Goal: Task Accomplishment & Management: Manage account settings

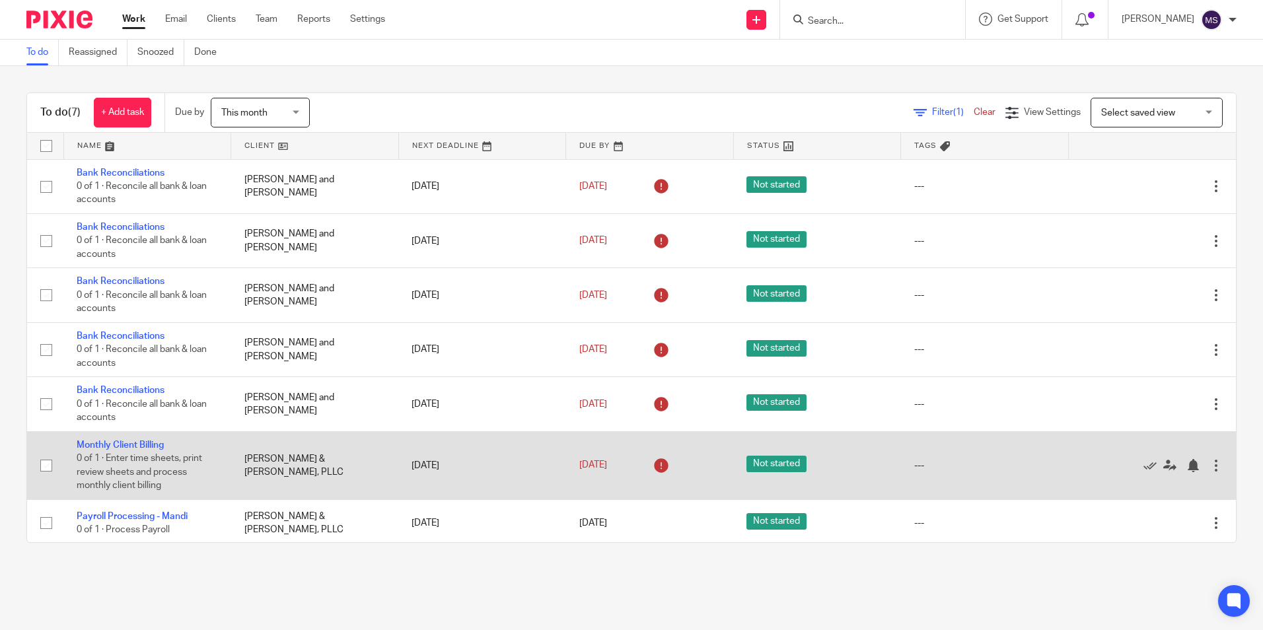
click at [1209, 462] on div at bounding box center [1215, 465] width 13 height 13
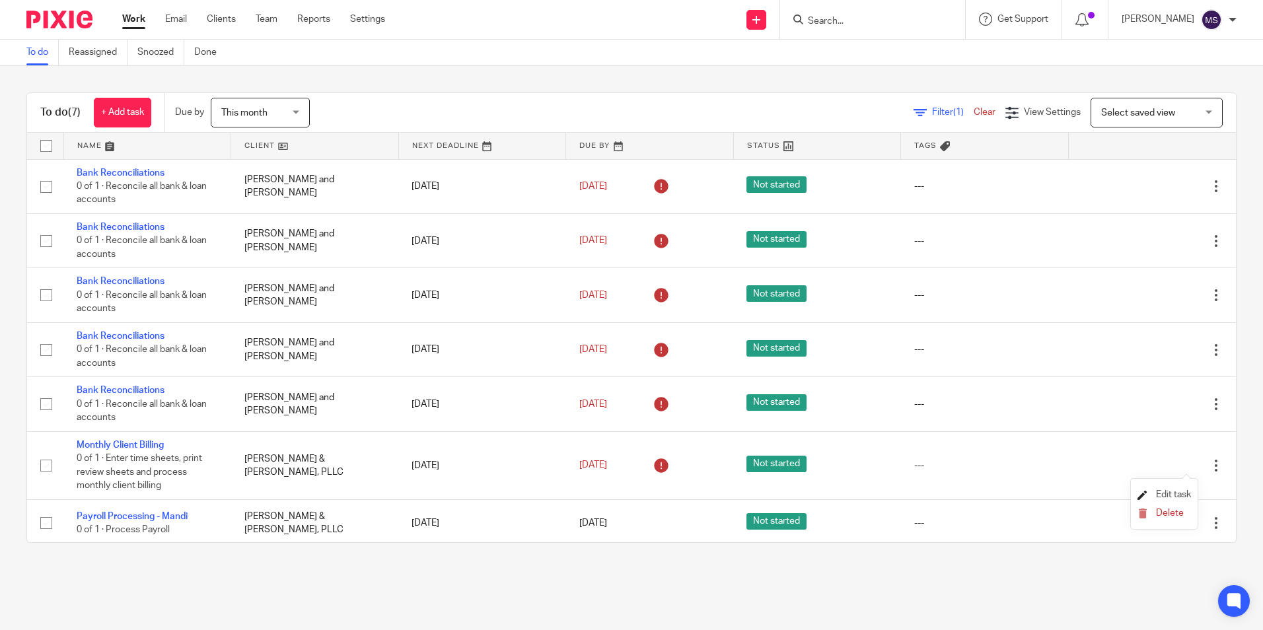
click at [1160, 491] on span "Edit task" at bounding box center [1173, 494] width 35 height 9
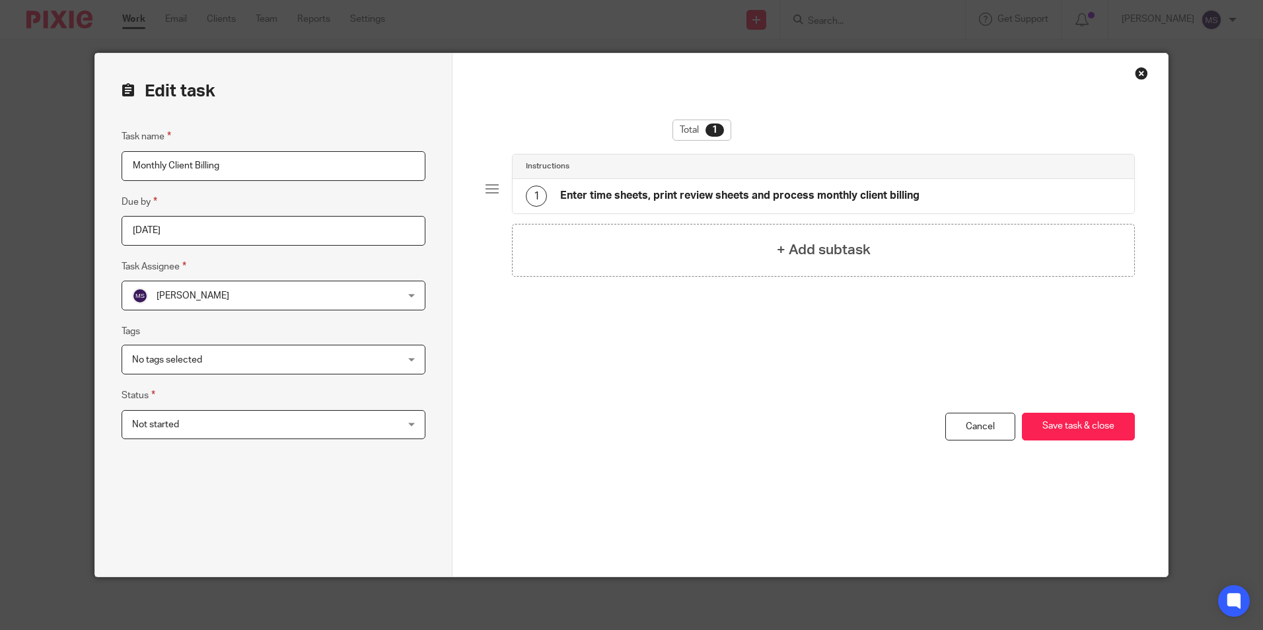
click at [200, 232] on input "2025-08-22" at bounding box center [274, 231] width 304 height 30
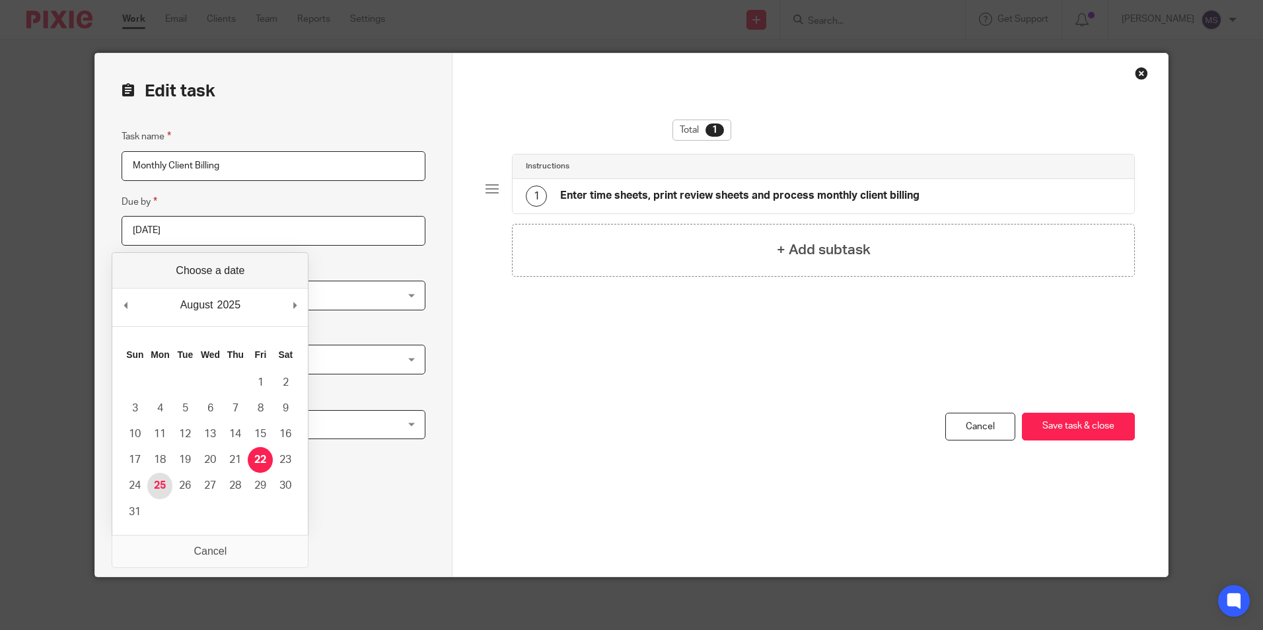
type input "[DATE]"
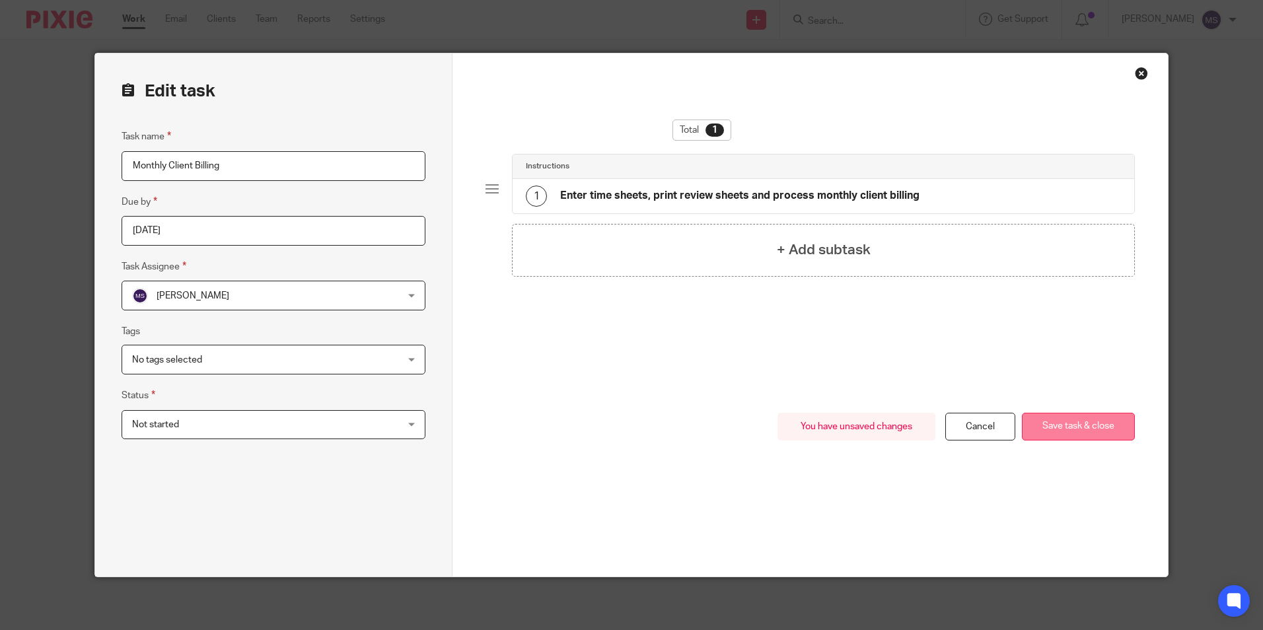
click at [1096, 427] on button "Save task & close" at bounding box center [1078, 427] width 113 height 28
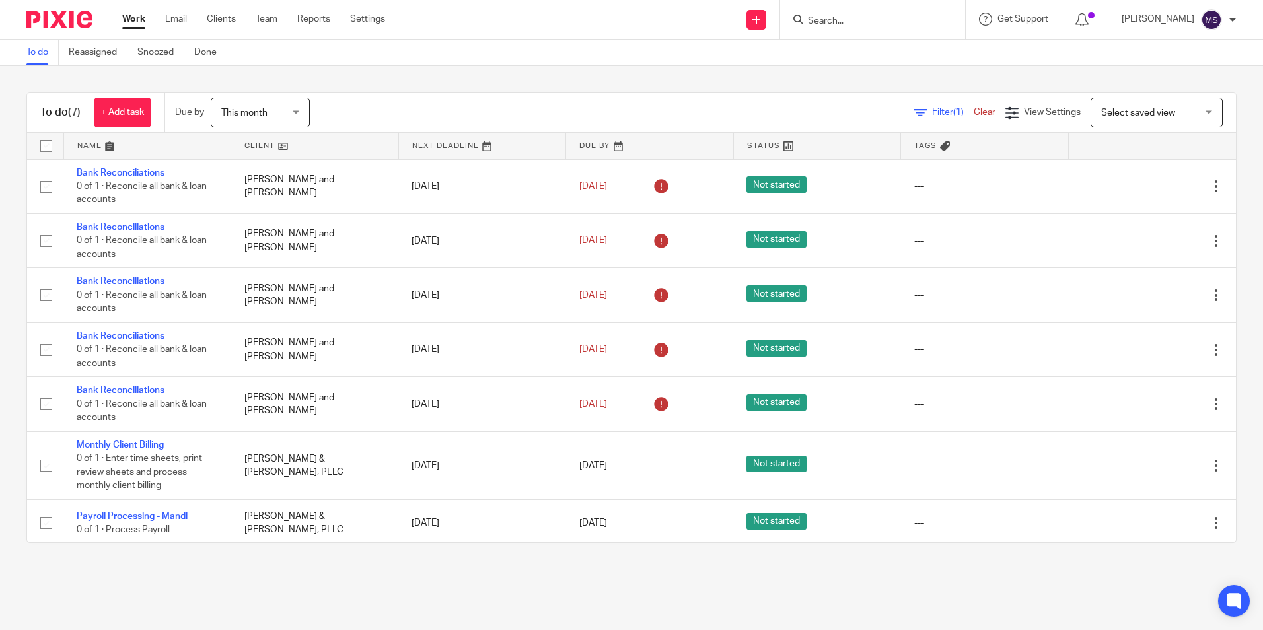
click at [847, 23] on input "Search" at bounding box center [865, 22] width 119 height 12
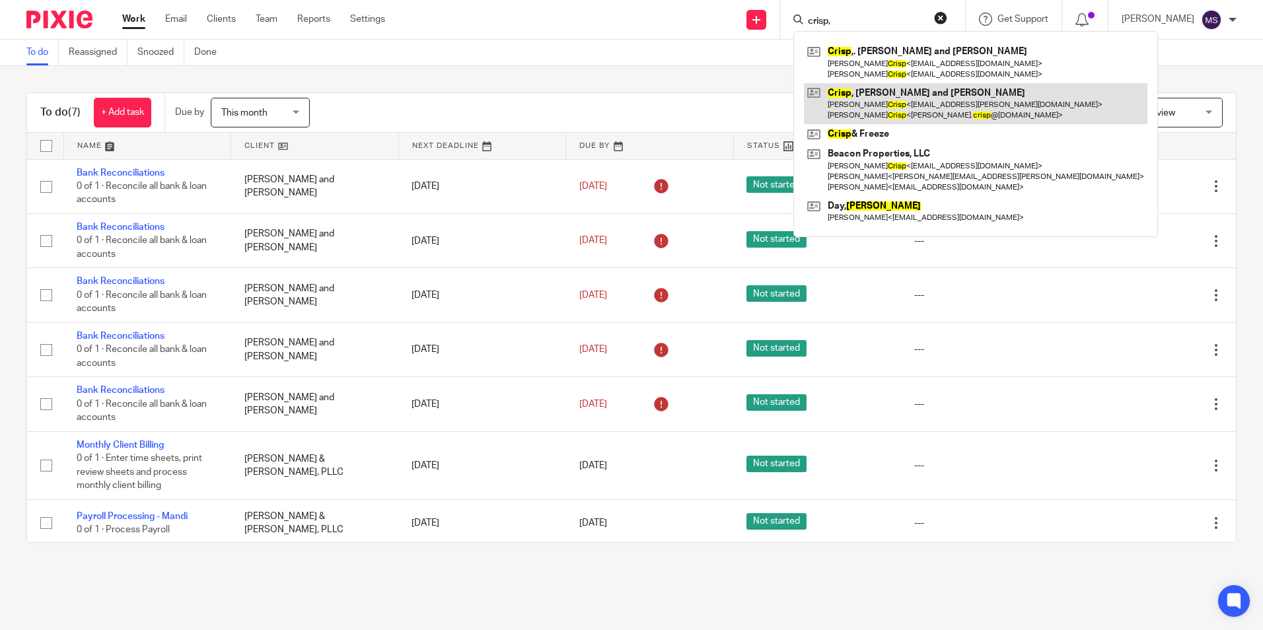
type input "crisp,"
click at [924, 103] on link at bounding box center [975, 103] width 343 height 41
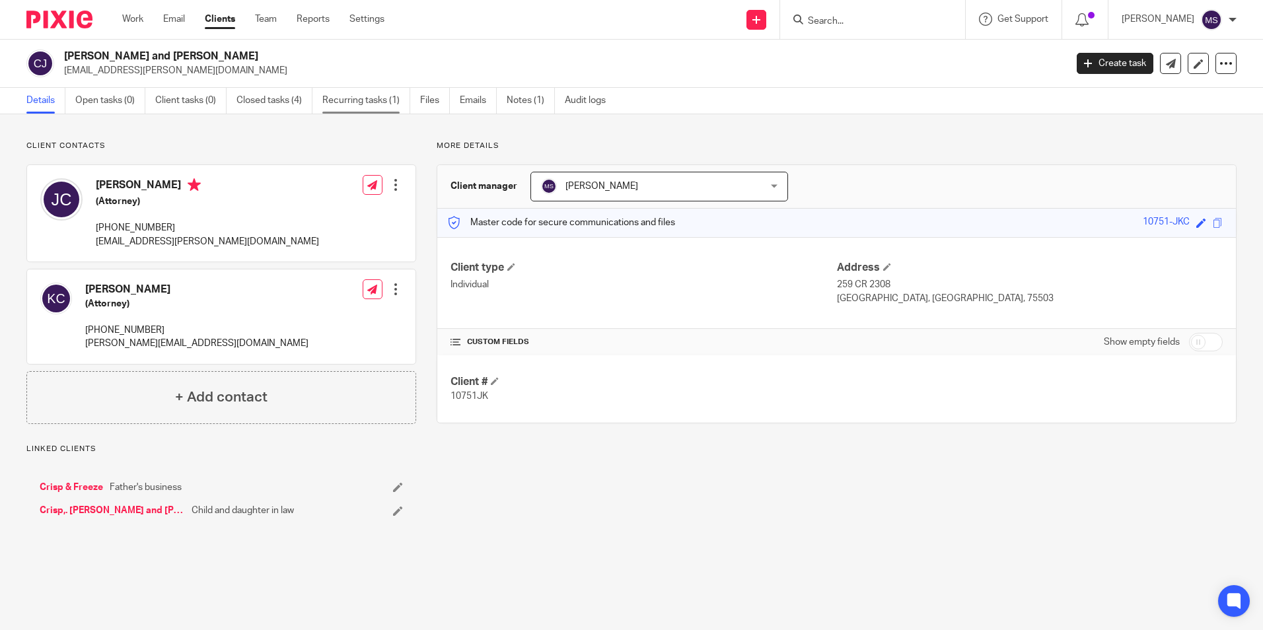
click at [368, 102] on link "Recurring tasks (1)" at bounding box center [366, 101] width 88 height 26
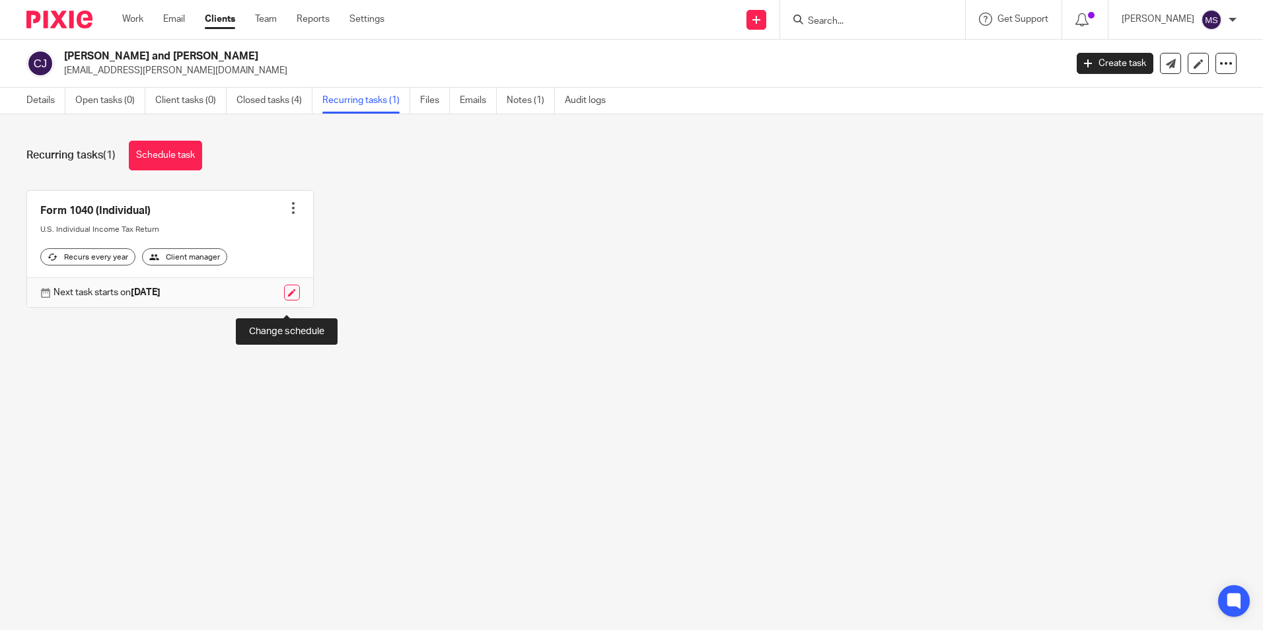
click at [289, 300] on link at bounding box center [292, 293] width 16 height 16
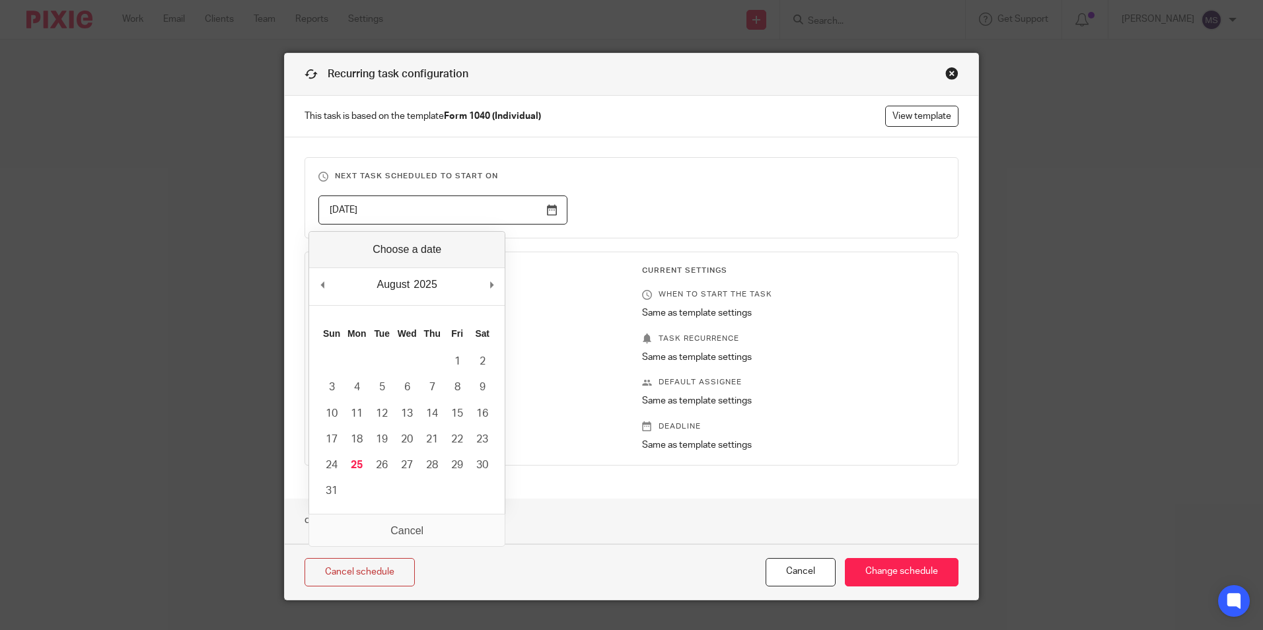
drag, startPoint x: 369, startPoint y: 209, endPoint x: 207, endPoint y: 189, distance: 162.4
click at [207, 189] on div "Recurring task configuration This task is based on the template Form 1040 (Indi…" at bounding box center [631, 315] width 1263 height 630
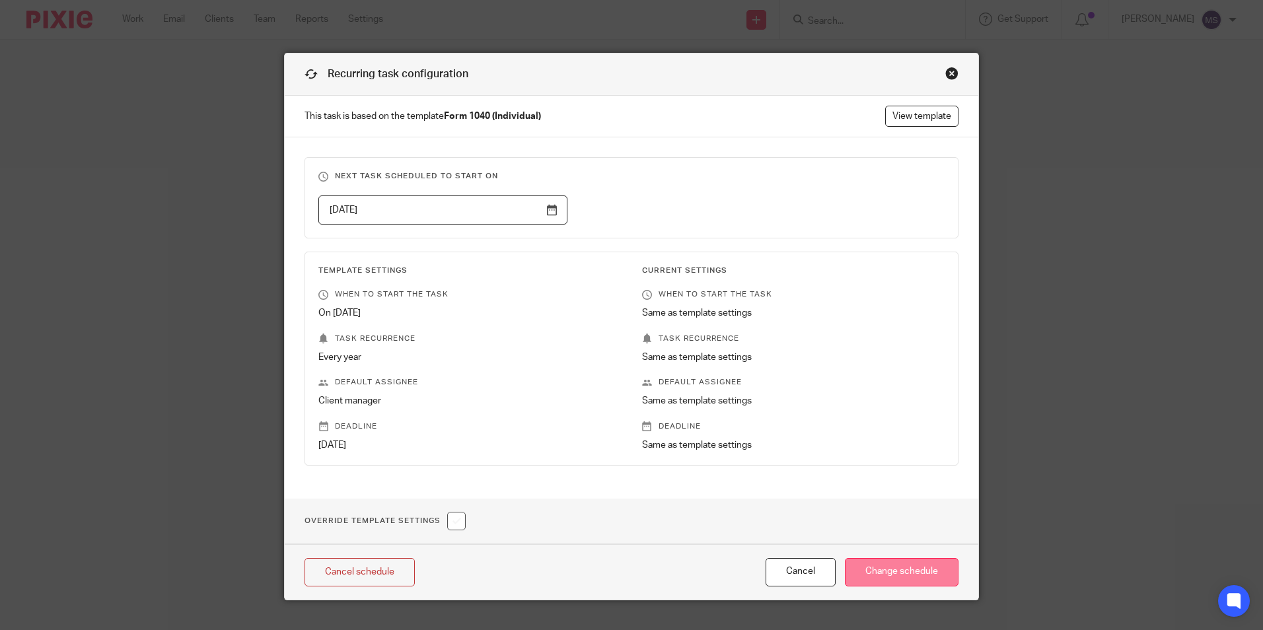
type input "[DATE]"
click at [906, 571] on input "Change schedule" at bounding box center [902, 572] width 114 height 28
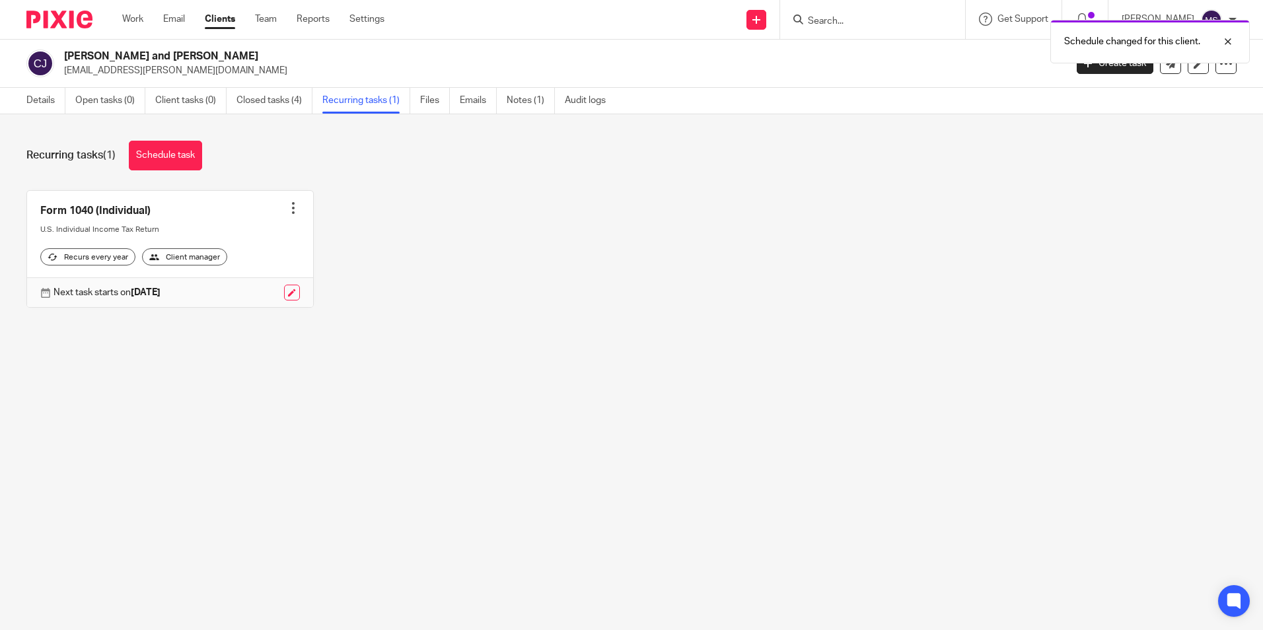
click at [287, 203] on div at bounding box center [293, 207] width 13 height 13
click at [242, 234] on link "Create task" at bounding box center [239, 237] width 106 height 19
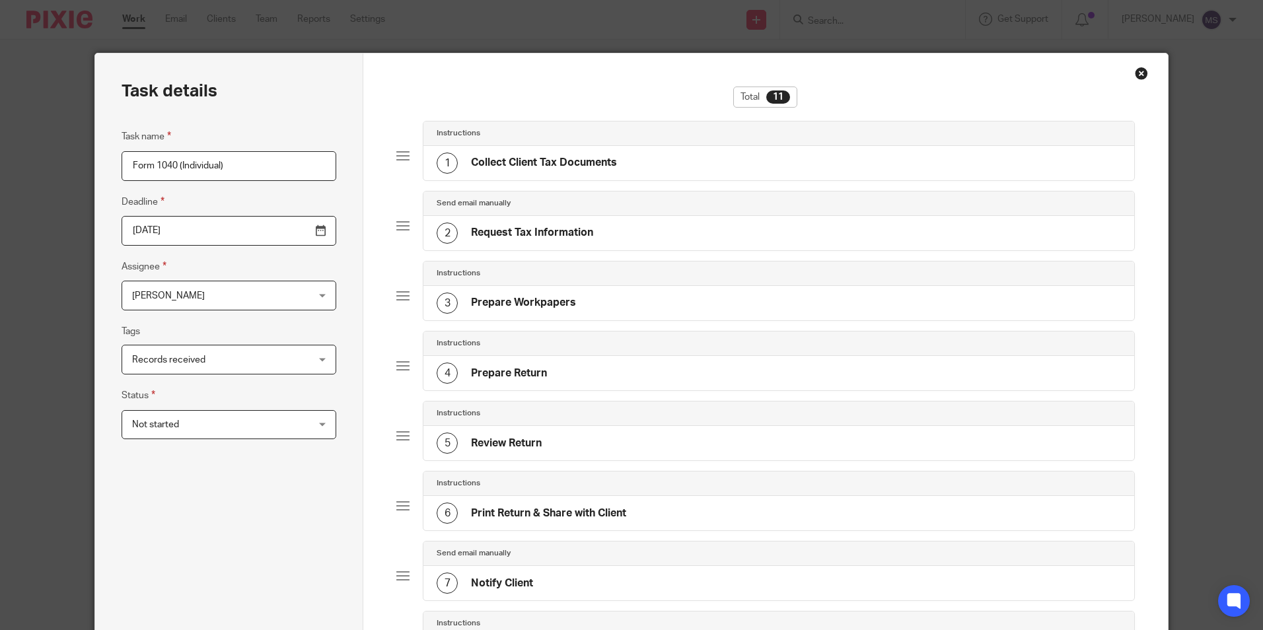
click at [188, 298] on span "[PERSON_NAME]" at bounding box center [213, 295] width 162 height 28
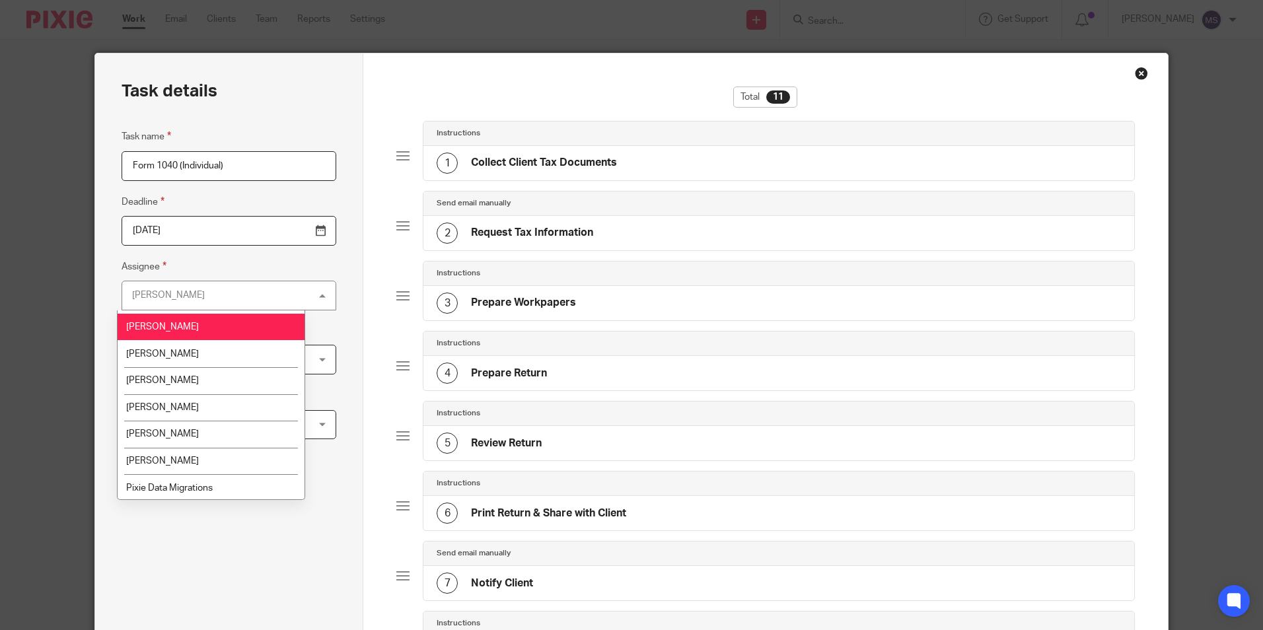
scroll to position [132, 0]
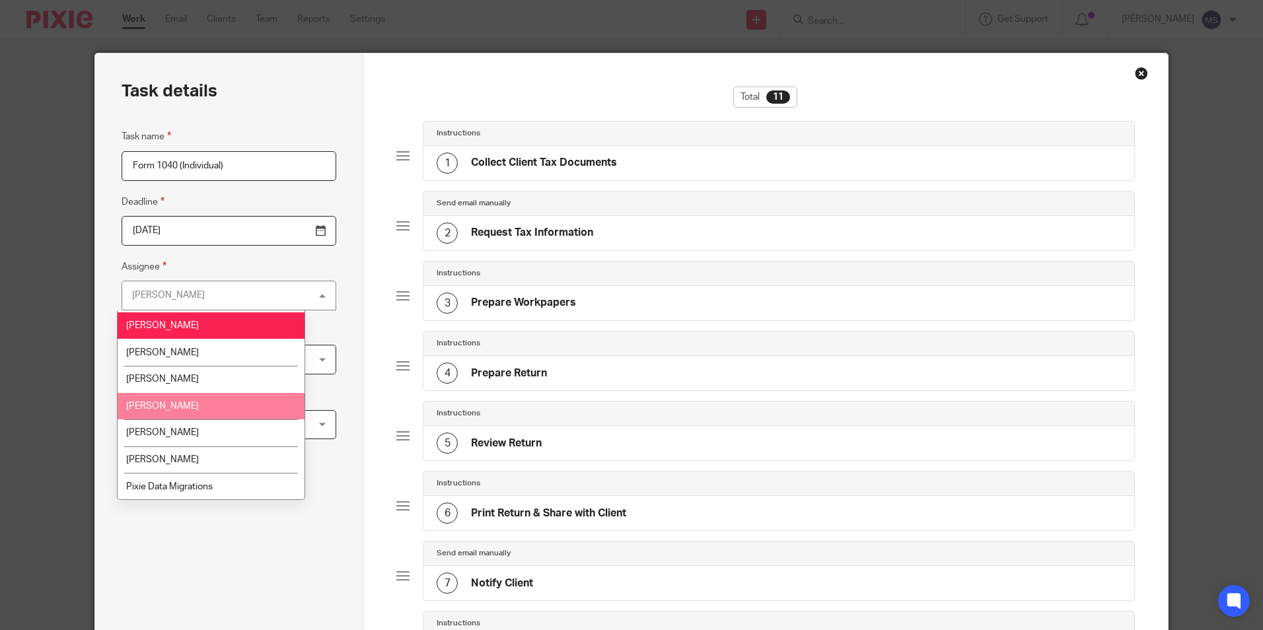
click at [178, 407] on span "[PERSON_NAME]" at bounding box center [162, 406] width 73 height 9
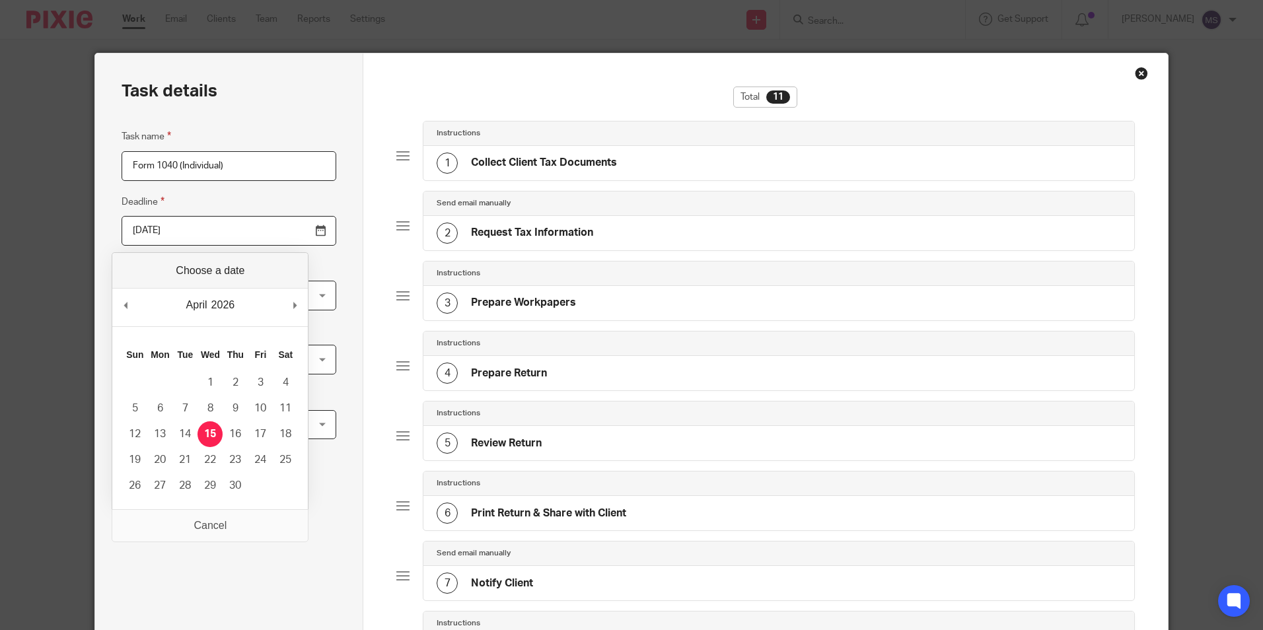
click at [199, 229] on input "2026-04-15" at bounding box center [229, 231] width 215 height 30
type input "2025-10-15"
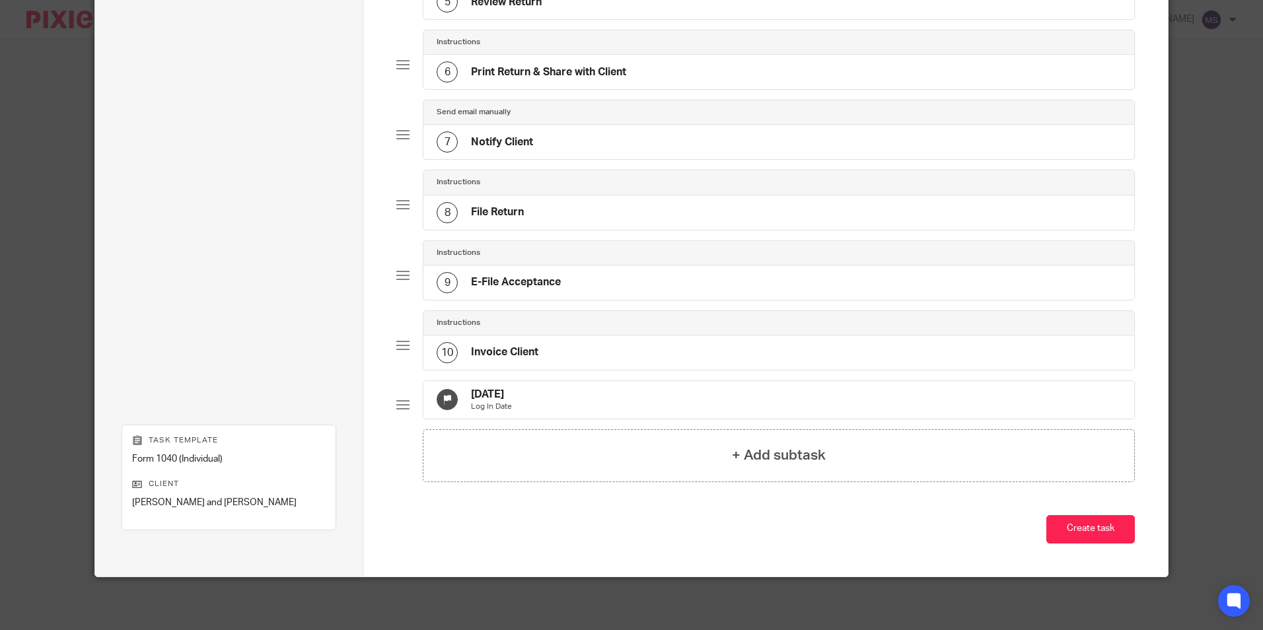
scroll to position [452, 0]
click at [1081, 521] on button "Create task" at bounding box center [1090, 529] width 88 height 28
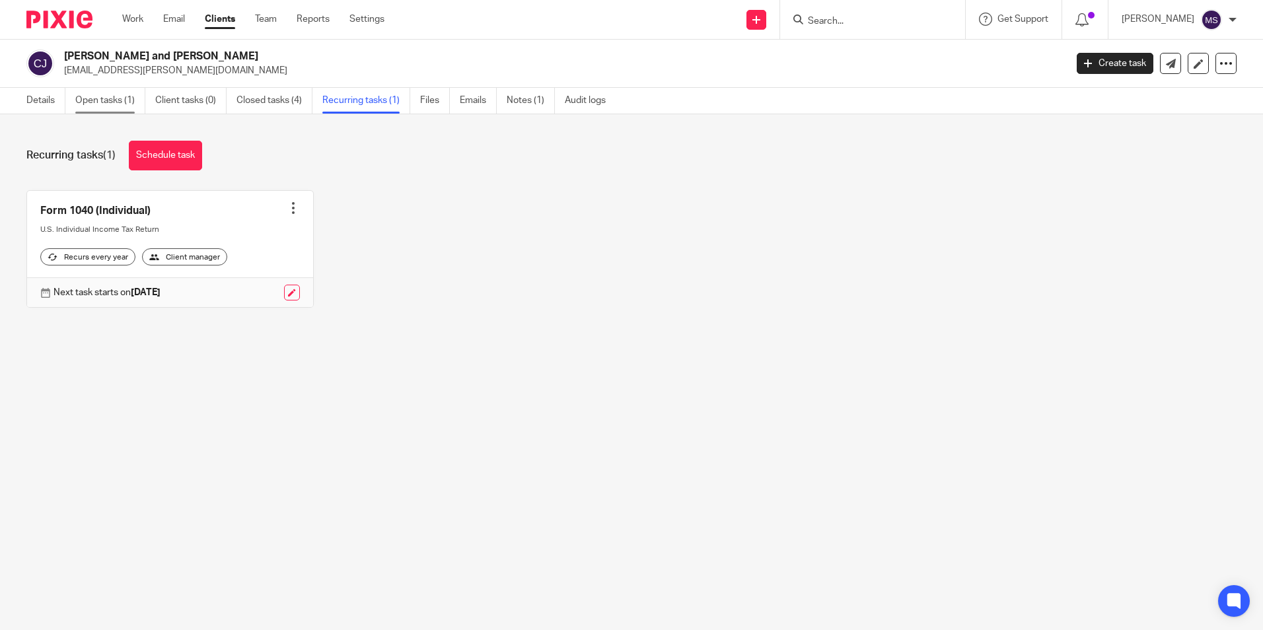
click at [105, 98] on link "Open tasks (1)" at bounding box center [110, 101] width 70 height 26
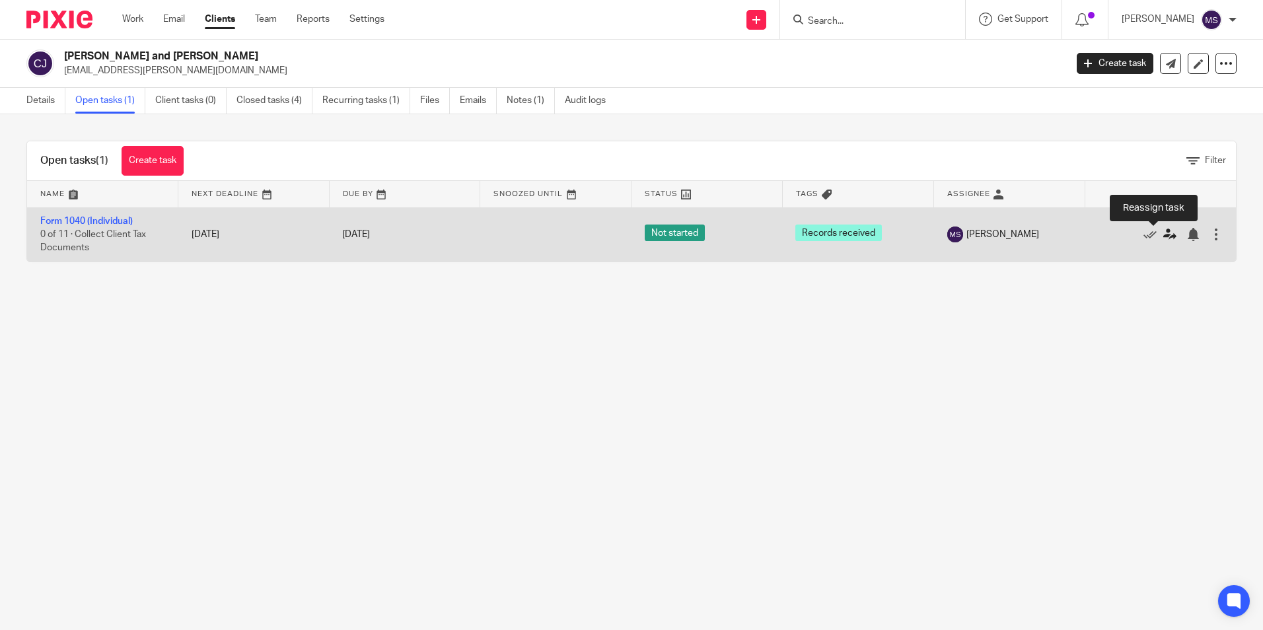
click at [1163, 234] on icon at bounding box center [1169, 234] width 13 height 13
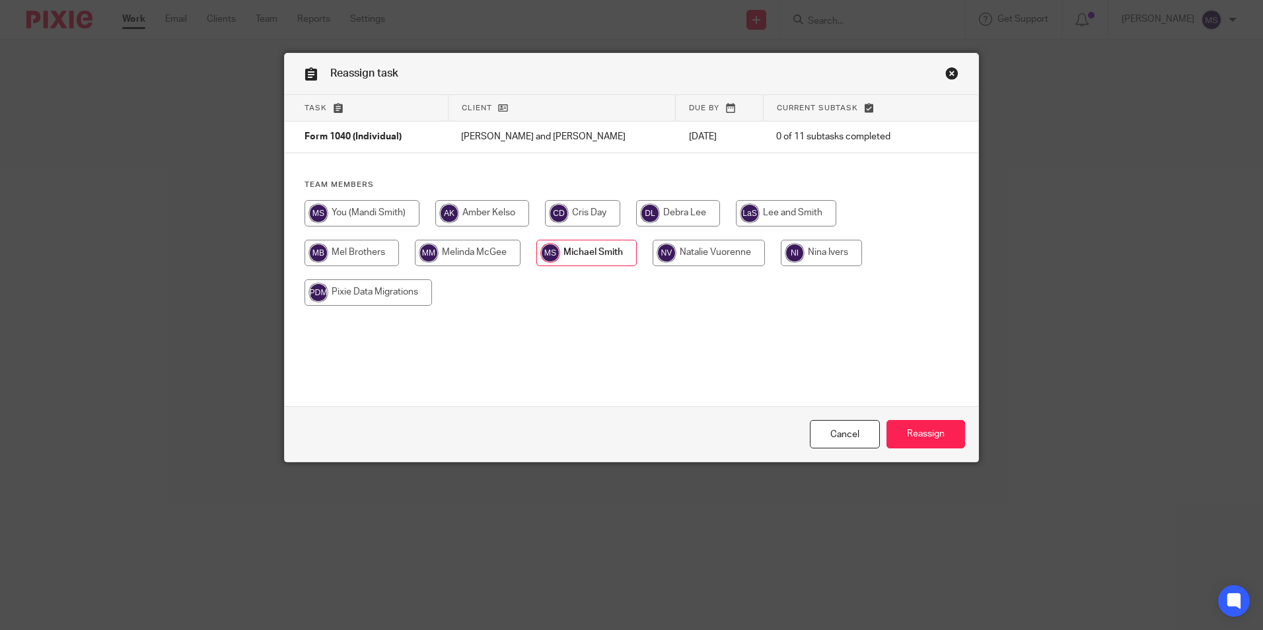
click at [466, 213] on input "radio" at bounding box center [482, 213] width 94 height 26
radio input "true"
click at [930, 442] on input "Reassign" at bounding box center [925, 434] width 79 height 28
